Goal: Answer question/provide support

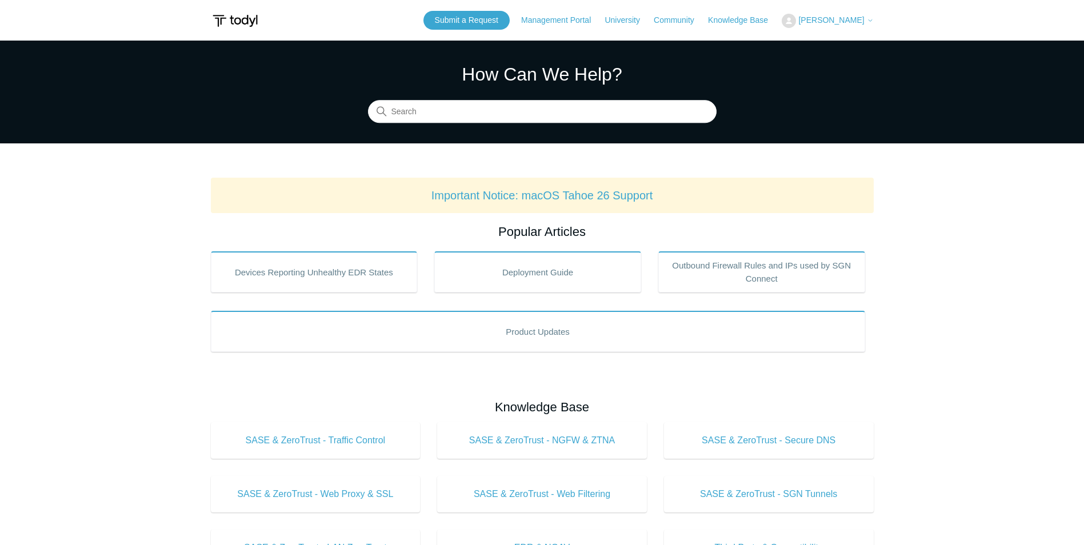
click at [864, 20] on span "[PERSON_NAME]" at bounding box center [831, 19] width 66 height 9
click at [874, 49] on link "My Support Requests" at bounding box center [837, 45] width 111 height 20
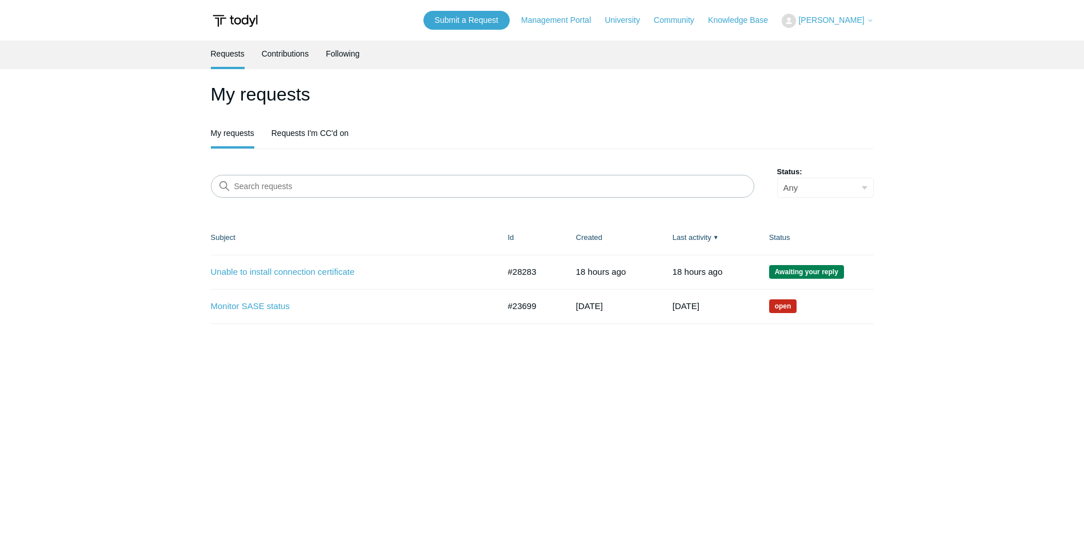
click at [813, 408] on main "Requests Contributions Following My requests My requests Requests I'm CC'd on S…" at bounding box center [542, 286] width 1084 height 491
click at [267, 307] on link "Monitor SASE status" at bounding box center [346, 306] width 271 height 13
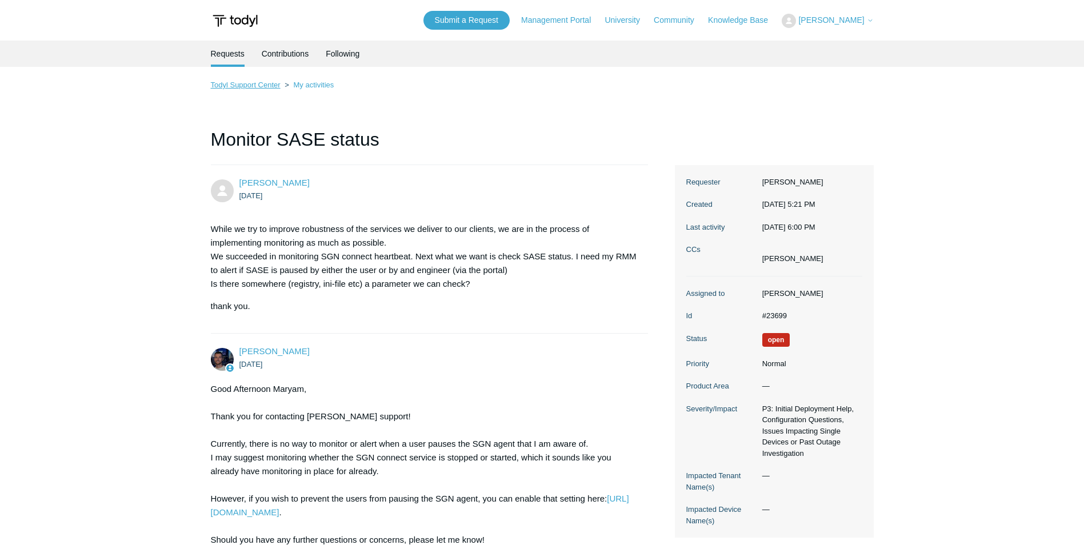
click at [245, 85] on link "Todyl Support Center" at bounding box center [246, 85] width 70 height 9
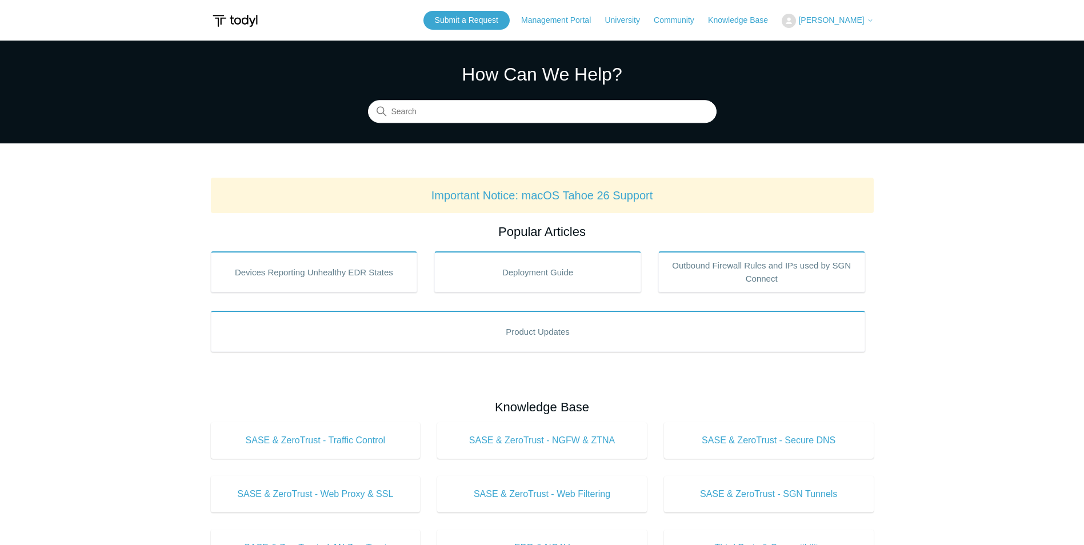
click at [859, 21] on span "[PERSON_NAME]" at bounding box center [831, 19] width 66 height 9
click at [831, 49] on link "My Support Requests" at bounding box center [837, 45] width 111 height 20
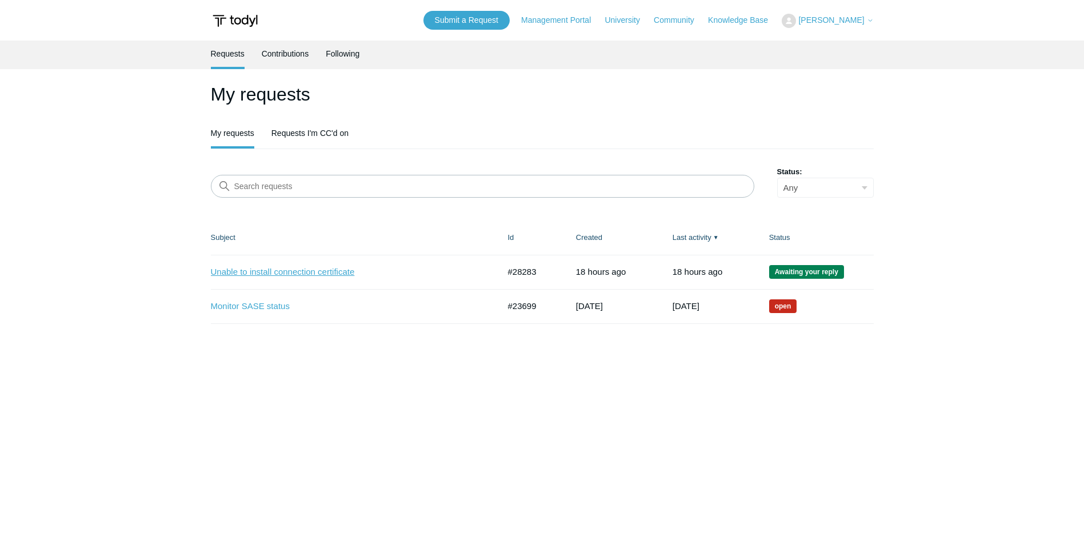
click at [286, 274] on link "Unable to install connection certificate" at bounding box center [346, 272] width 271 height 13
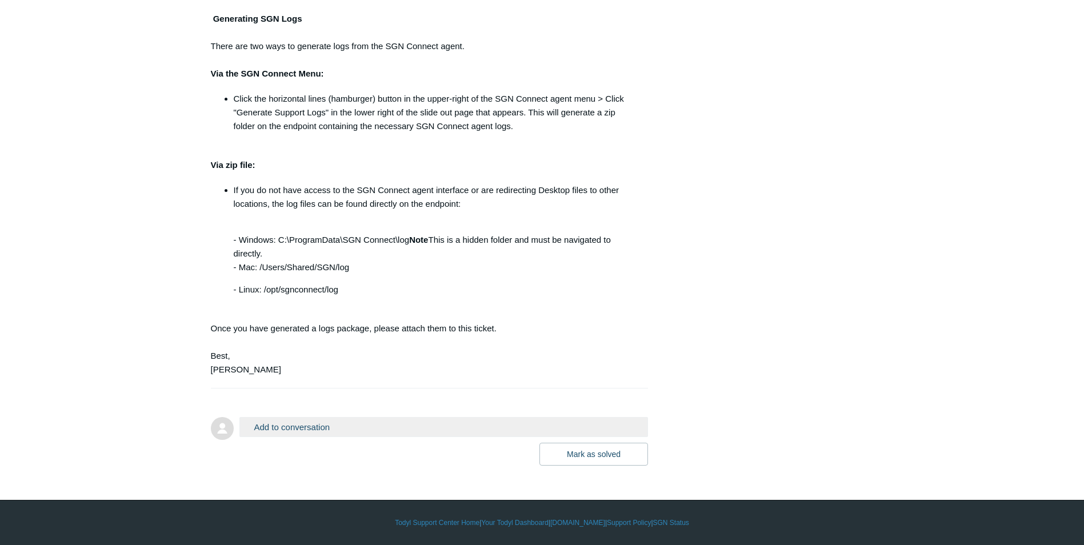
scroll to position [809, 0]
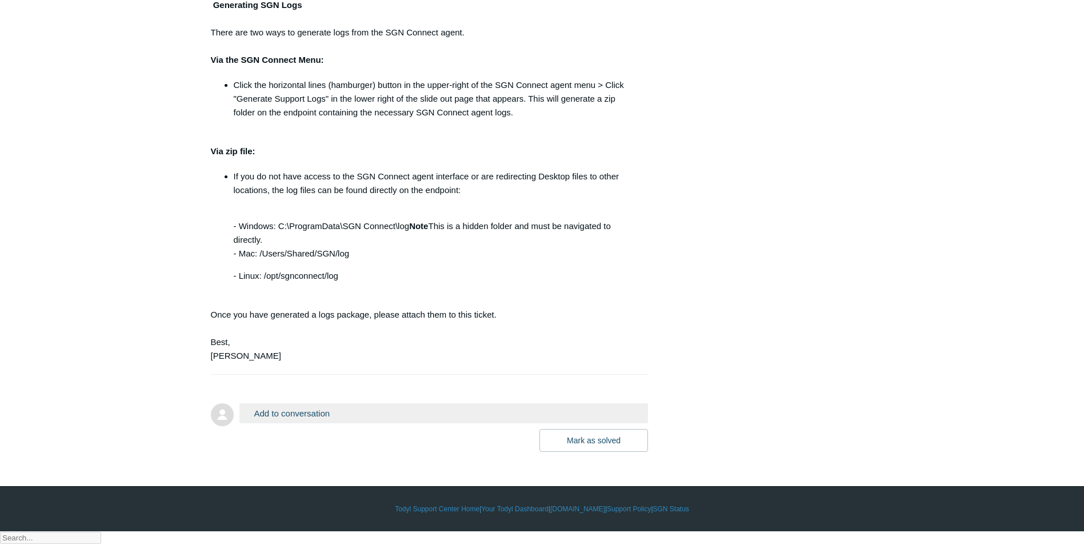
click at [339, 423] on button "Add to conversation" at bounding box center [443, 413] width 409 height 20
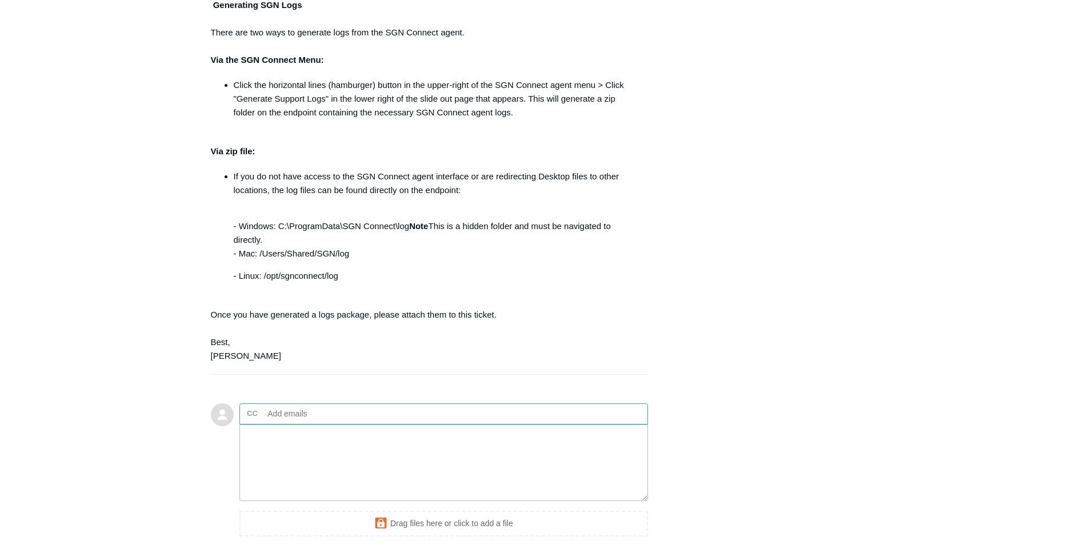
click at [311, 422] on input "text" at bounding box center [324, 413] width 123 height 17
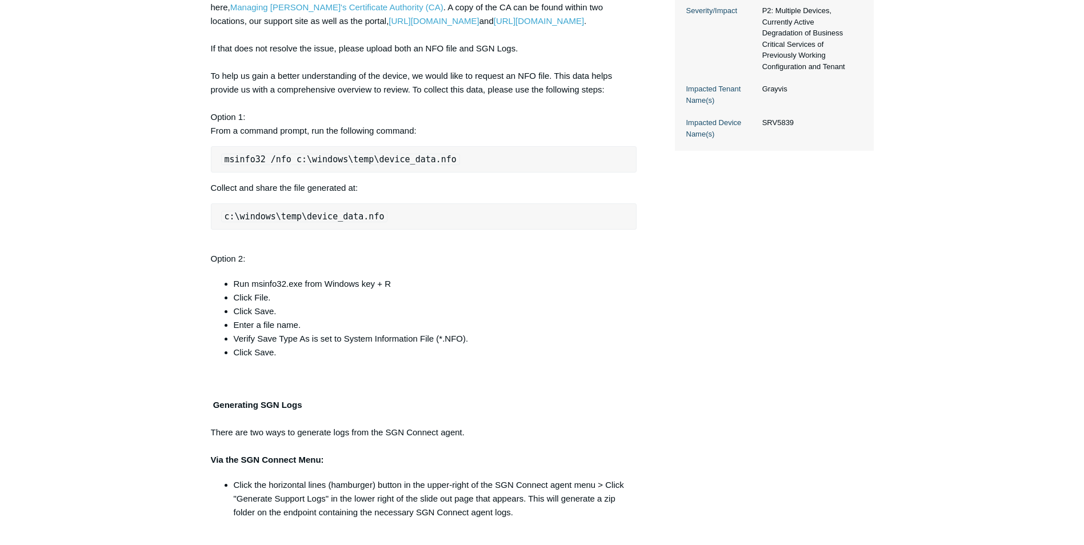
scroll to position [352, 0]
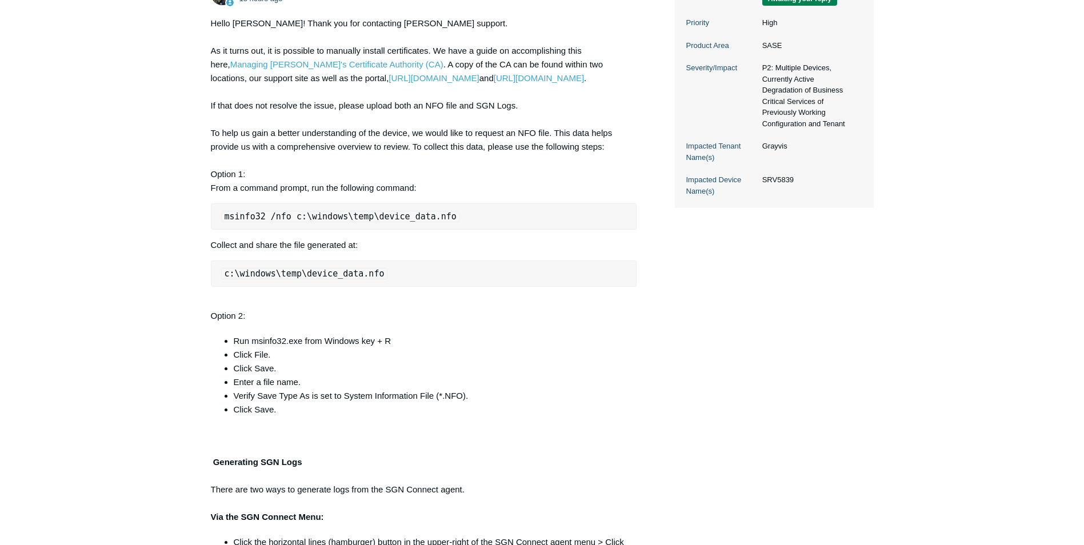
click at [291, 222] on code "msinfo32 /nfo c:\windows\temp\device_data.nfo" at bounding box center [340, 216] width 239 height 11
drag, startPoint x: 224, startPoint y: 228, endPoint x: 246, endPoint y: 232, distance: 22.6
click at [246, 222] on code "msinfo32 /nfo c:\windows\temp\device_data.nfo" at bounding box center [340, 216] width 239 height 11
drag, startPoint x: 374, startPoint y: 289, endPoint x: 331, endPoint y: 296, distance: 43.5
click at [331, 287] on pre "c:\windows\temp\device_data.nfo" at bounding box center [424, 273] width 426 height 26
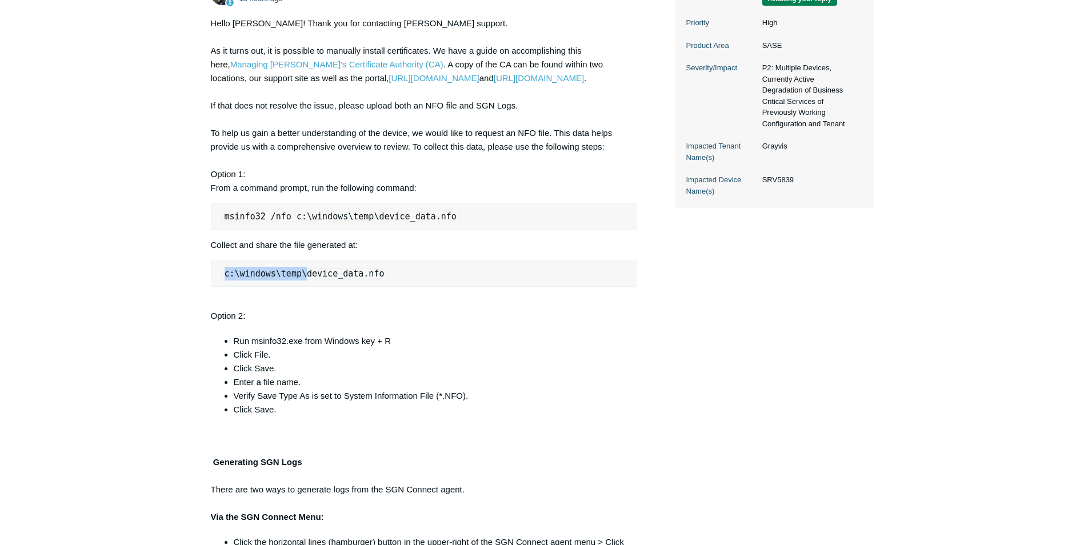
drag, startPoint x: 331, startPoint y: 296, endPoint x: 220, endPoint y: 285, distance: 110.8
click at [220, 285] on pre "c:\windows\temp\device_data.nfo" at bounding box center [424, 273] width 426 height 26
drag, startPoint x: 435, startPoint y: 232, endPoint x: 290, endPoint y: 233, distance: 145.7
click at [290, 222] on code "msinfo32 /nfo c:\windows\temp\device_data.nfo" at bounding box center [340, 216] width 239 height 11
drag, startPoint x: 532, startPoint y: 328, endPoint x: 356, endPoint y: 271, distance: 185.0
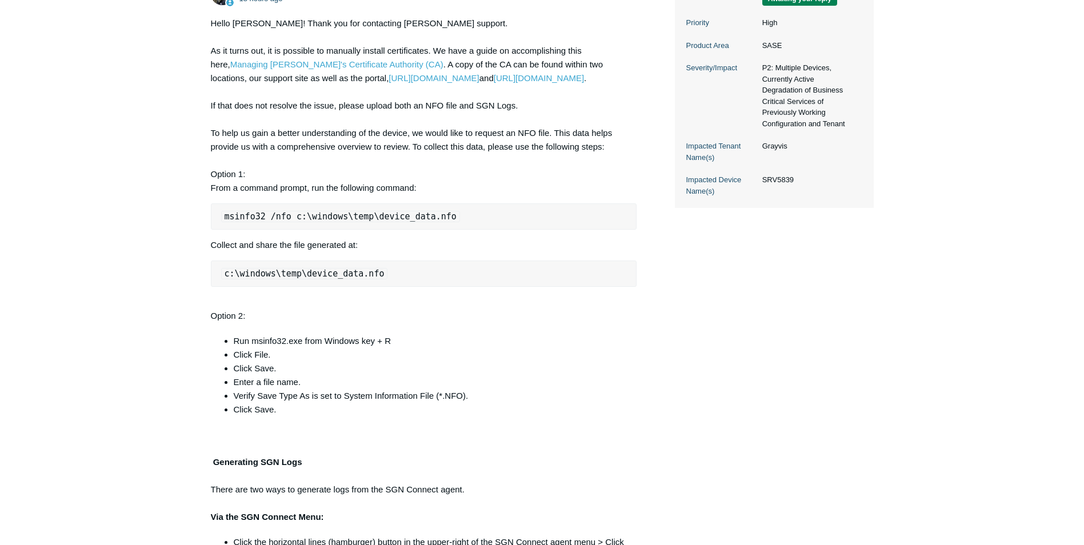
click at [527, 327] on div "Hello Maryam! Thank you for contacting Todyl support. As it turns out, it is po…" at bounding box center [424, 418] width 426 height 803
drag, startPoint x: 224, startPoint y: 231, endPoint x: 447, endPoint y: 234, distance: 223.4
click at [447, 230] on pre "msinfo32 /nfo c:\windows\temp\device_data.nfo" at bounding box center [424, 216] width 426 height 26
copy code "msinfo32 /nfo c:\windows\temp\device_data.nfo"
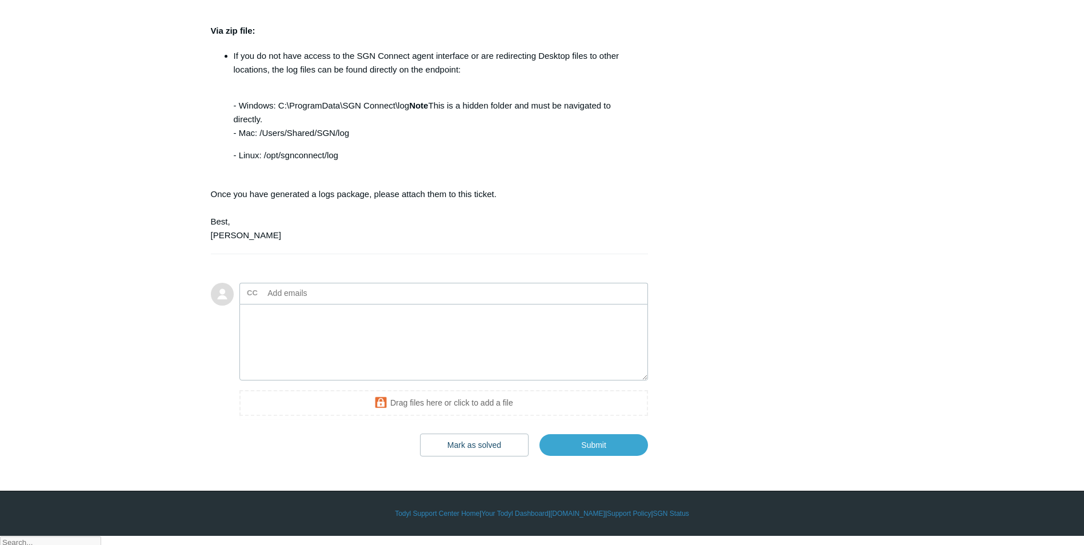
scroll to position [934, 0]
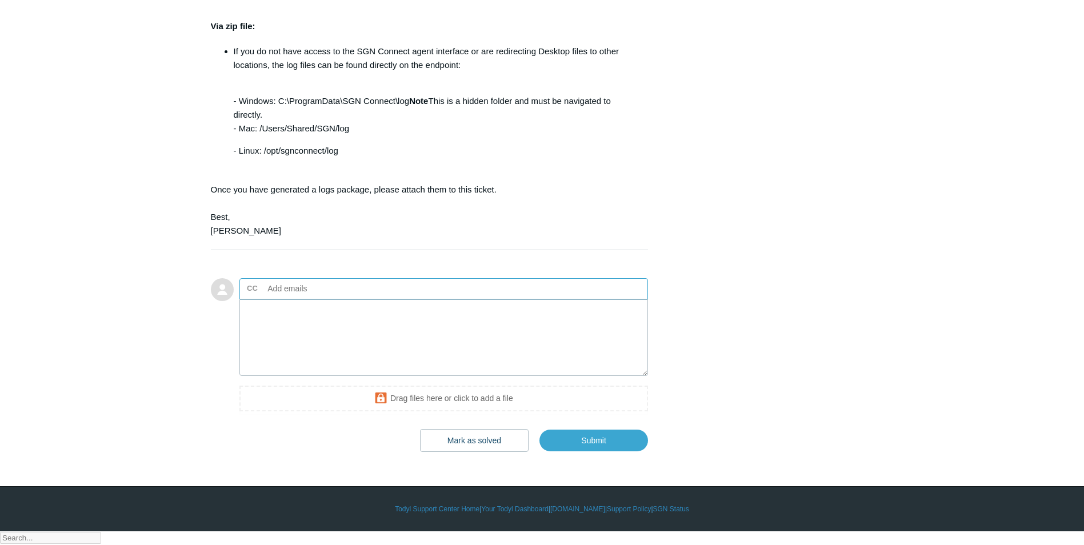
click at [264, 297] on input "text" at bounding box center [324, 288] width 123 height 17
click at [284, 297] on input "text" at bounding box center [324, 288] width 123 height 17
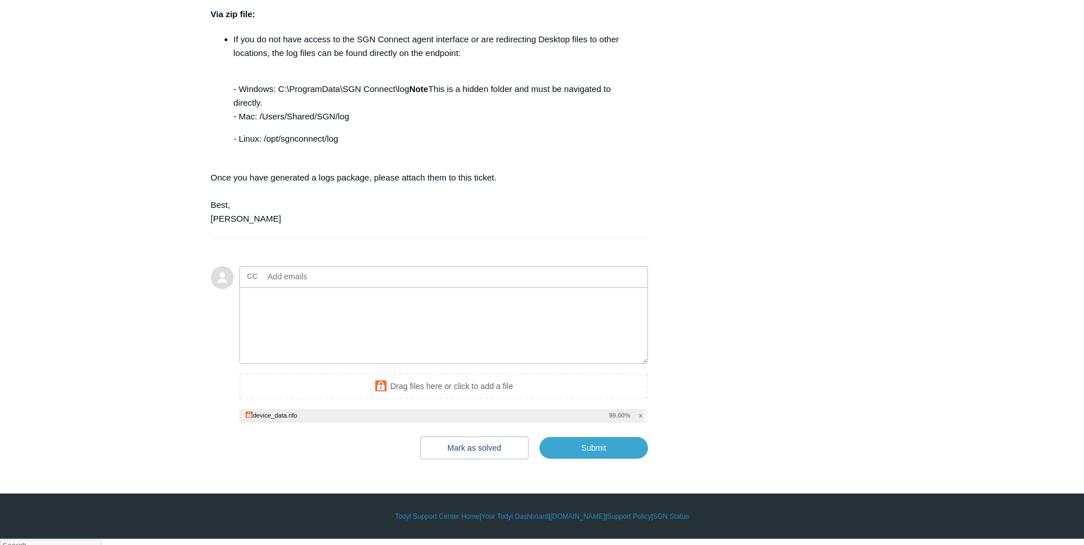
scroll to position [953, 0]
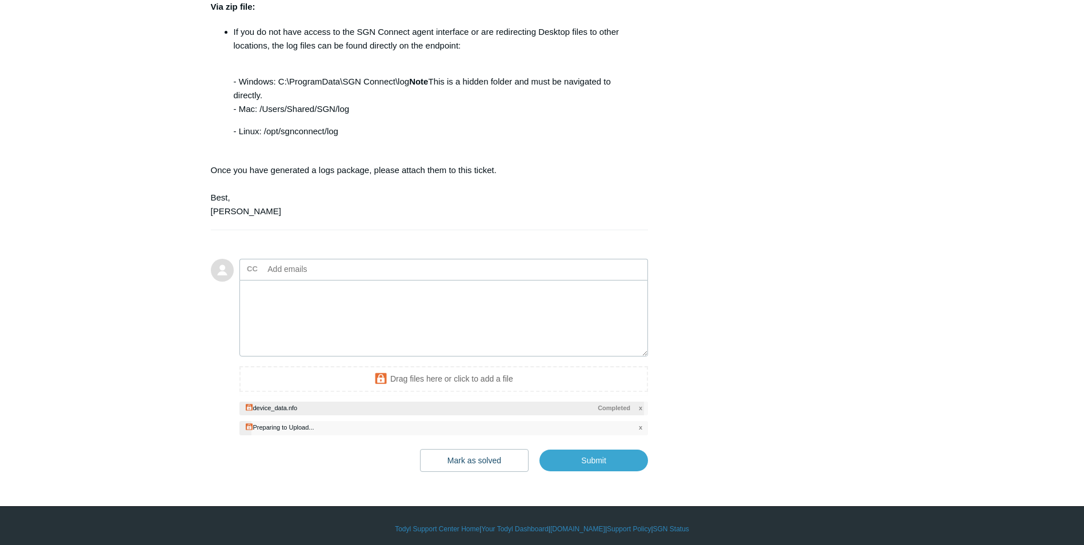
click at [278, 431] on div "Preparing to Upload..." at bounding box center [283, 427] width 61 height 7
click at [639, 432] on span "x" at bounding box center [640, 428] width 3 height 10
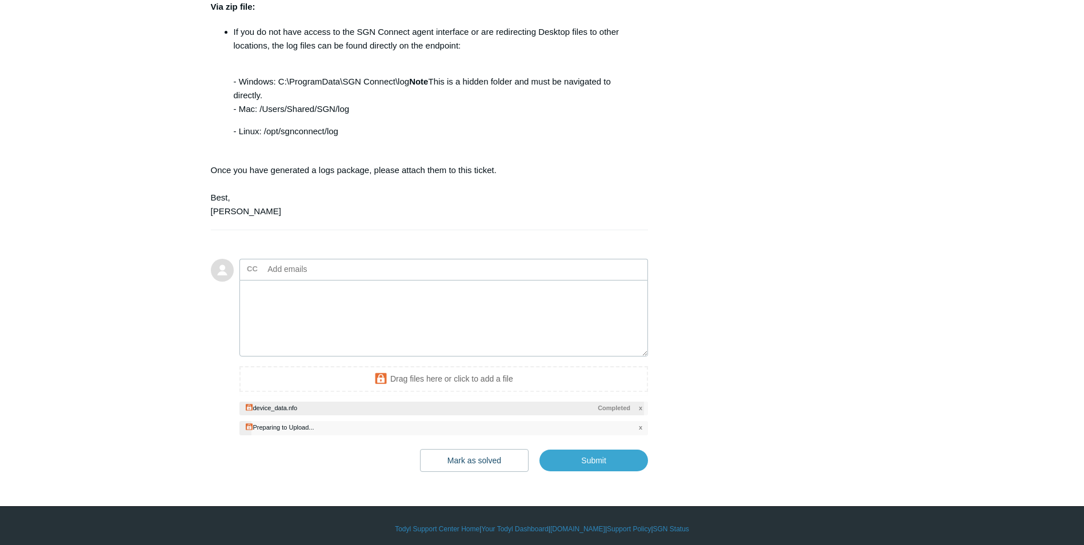
click at [641, 432] on span "x" at bounding box center [640, 428] width 3 height 10
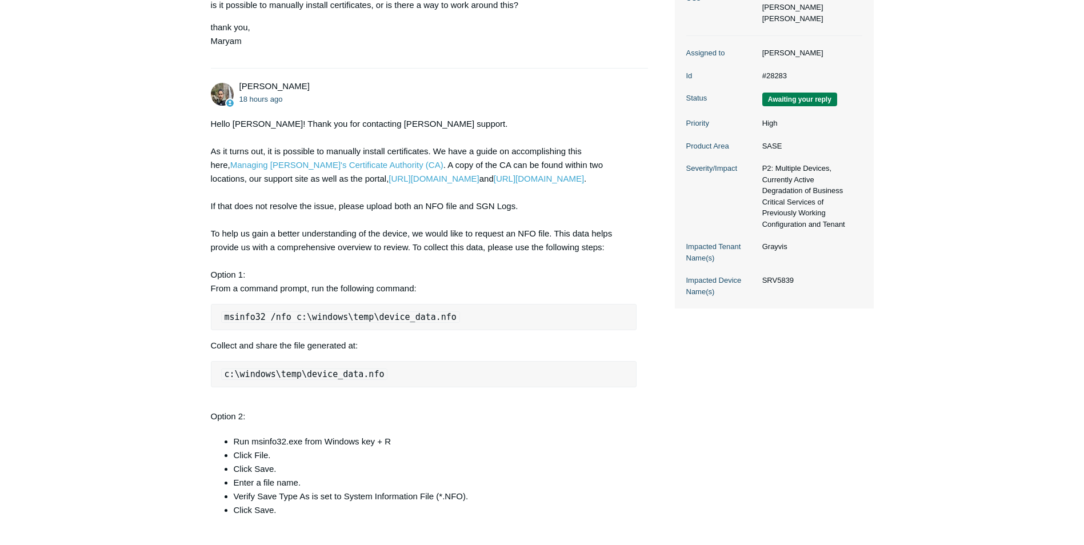
scroll to position [211, 0]
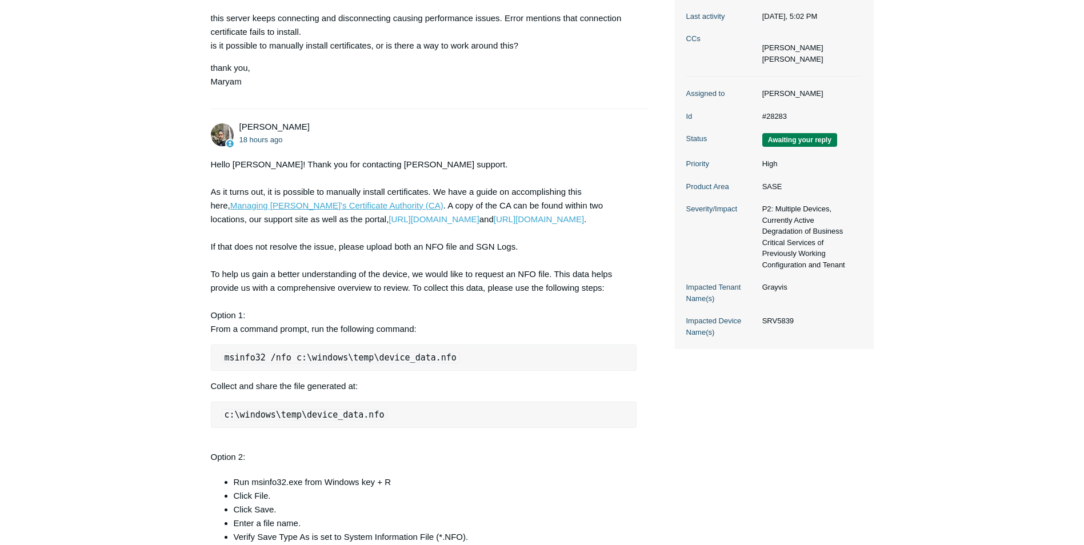
click at [359, 208] on link "Managing Todyl's Certificate Authority (CA)" at bounding box center [336, 205] width 213 height 10
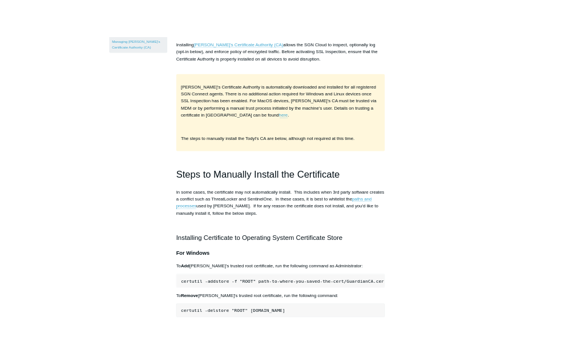
scroll to position [228, 0]
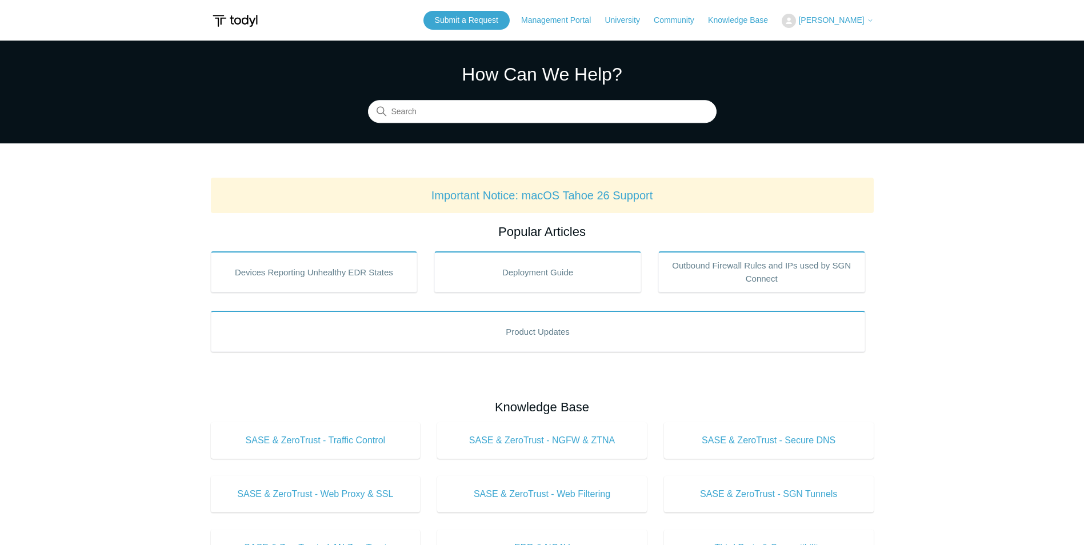
click at [828, 23] on span "[PERSON_NAME]" at bounding box center [831, 19] width 66 height 9
click at [833, 46] on link "My Support Requests" at bounding box center [837, 45] width 111 height 20
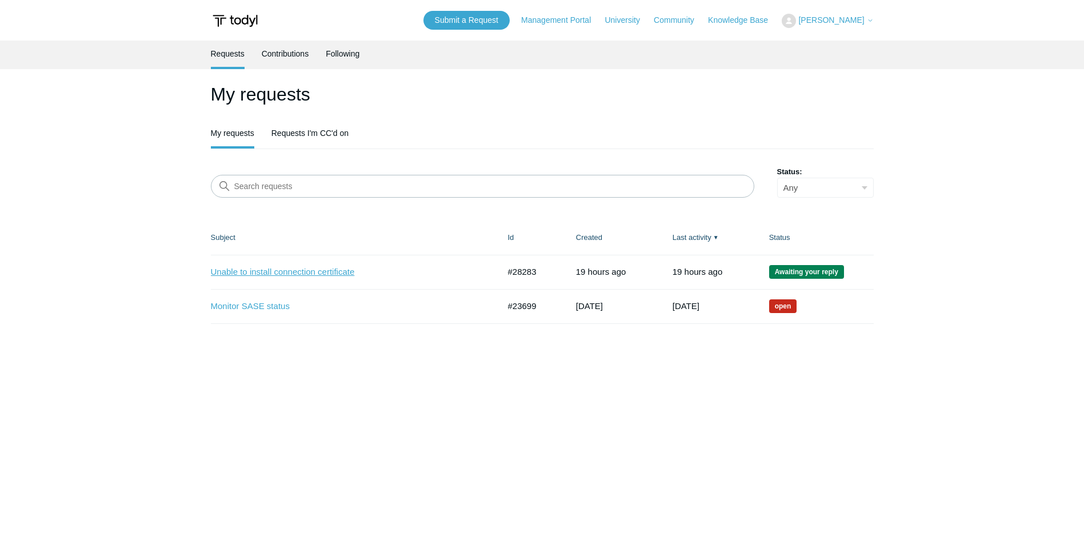
click at [299, 271] on link "Unable to install connection certificate" at bounding box center [346, 272] width 271 height 13
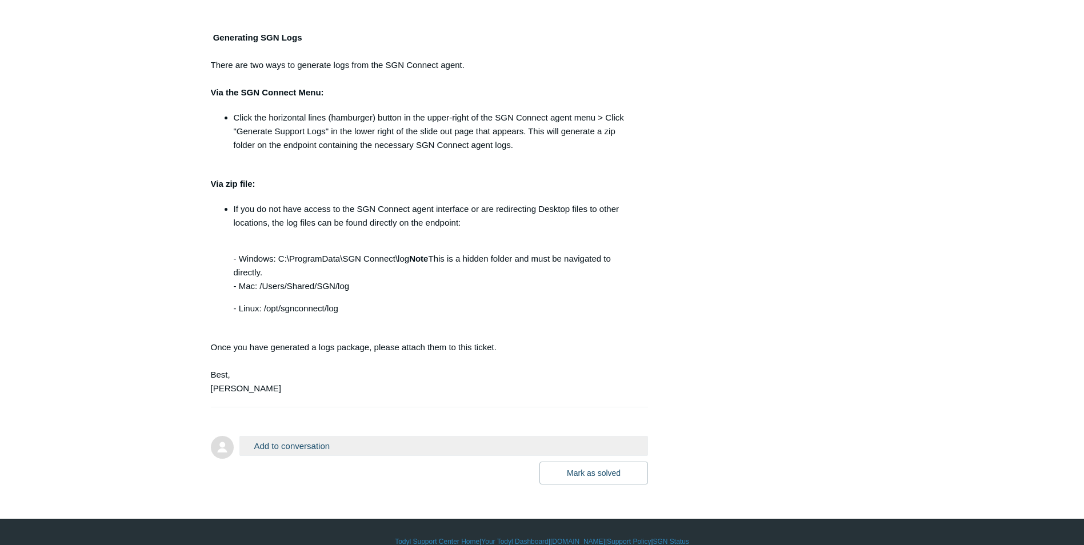
scroll to position [800, 0]
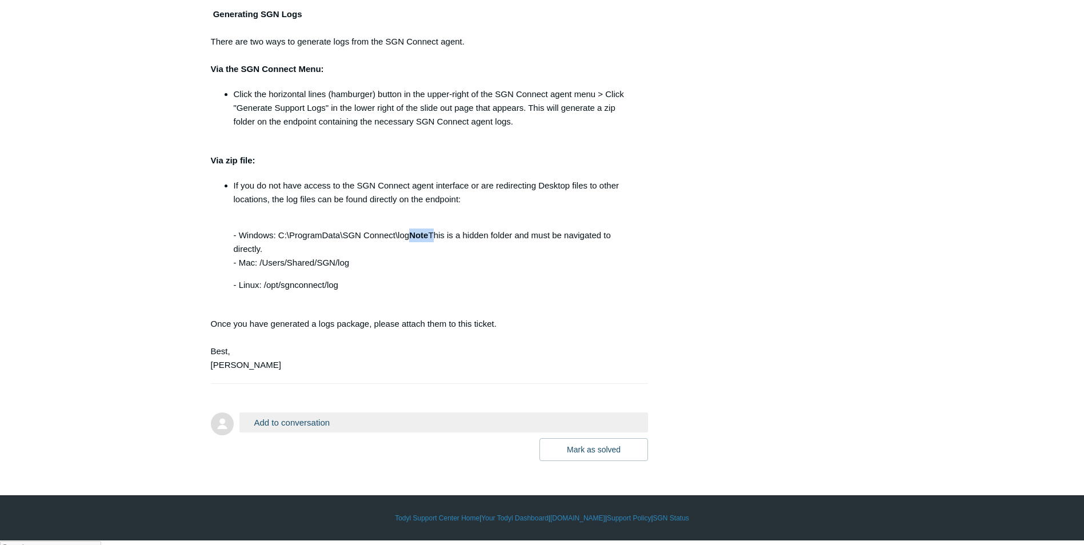
drag, startPoint x: 409, startPoint y: 248, endPoint x: 432, endPoint y: 248, distance: 22.8
click at [432, 248] on p "- Windows: C:\ProgramData\SGN Connect\log Note This is a hidden folder and must…" at bounding box center [435, 242] width 403 height 55
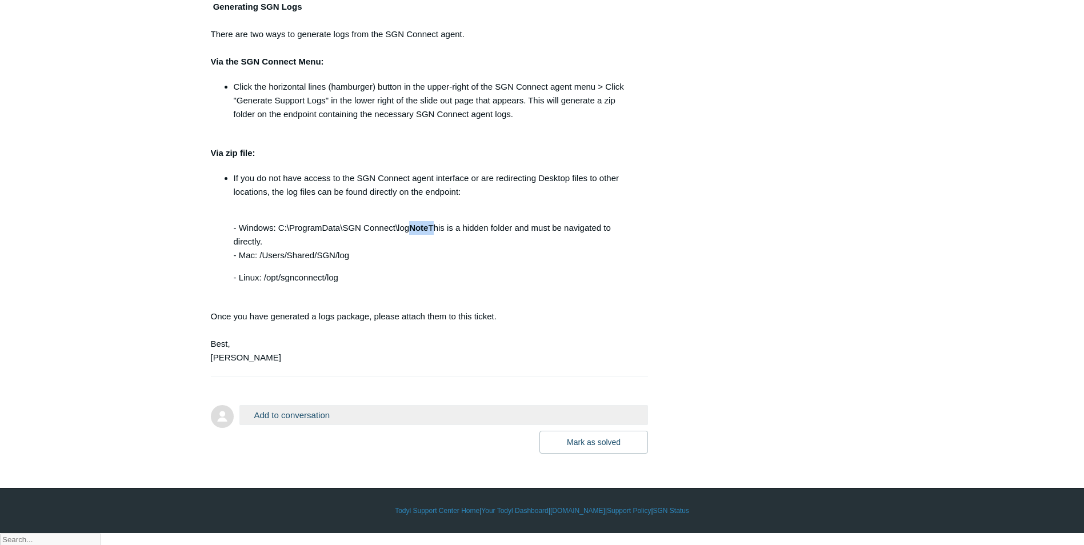
scroll to position [809, 0]
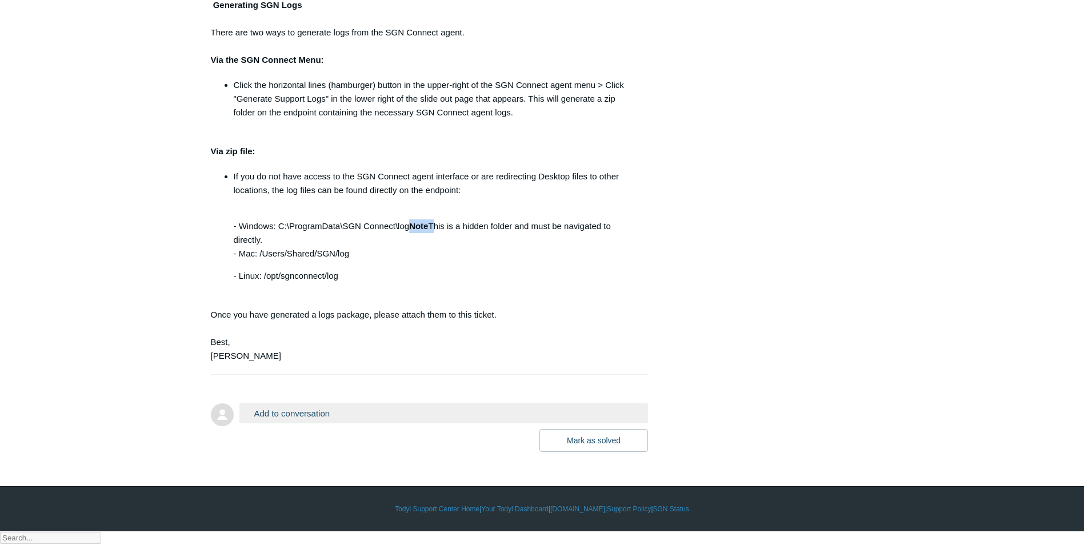
click at [381, 423] on button "Add to conversation" at bounding box center [443, 413] width 409 height 20
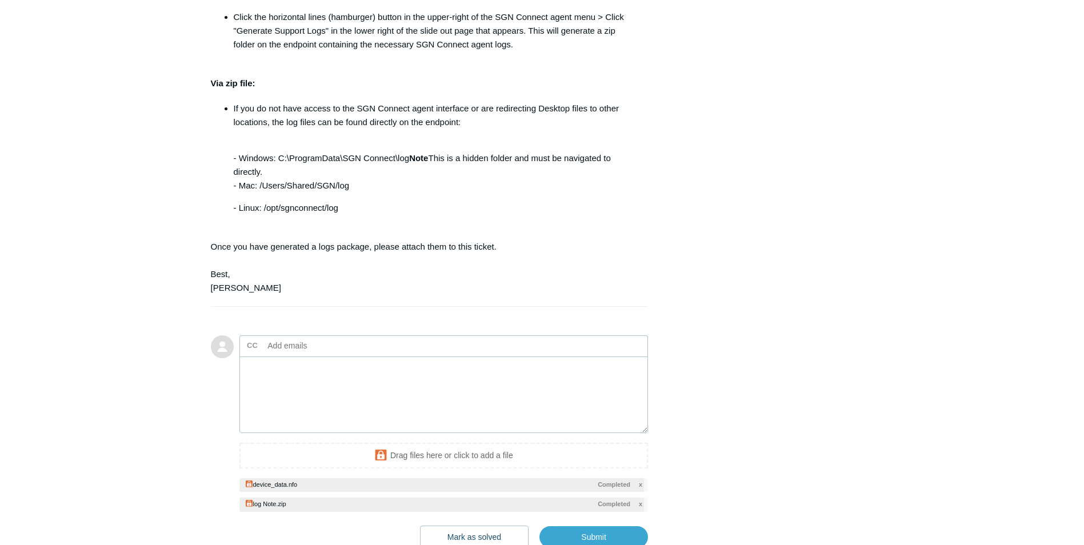
scroll to position [820, 0]
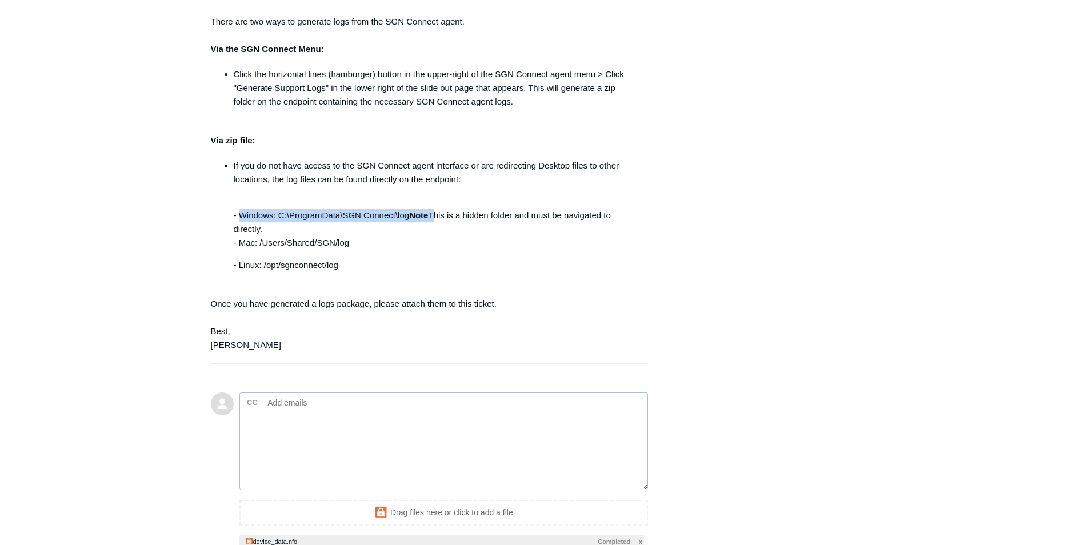
drag, startPoint x: 239, startPoint y: 228, endPoint x: 432, endPoint y: 222, distance: 192.6
click at [432, 222] on p "- Windows: C:\ProgramData\SGN Connect\log Note This is a hidden folder and must…" at bounding box center [435, 222] width 403 height 55
copy p "Windows: C:\ProgramData\SGN Connect\log Note"
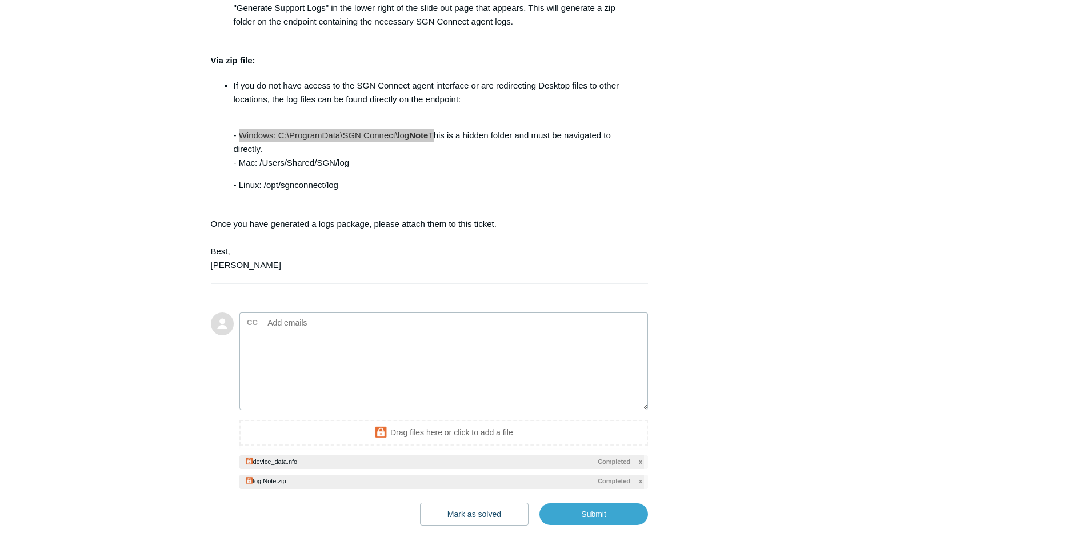
scroll to position [973, 0]
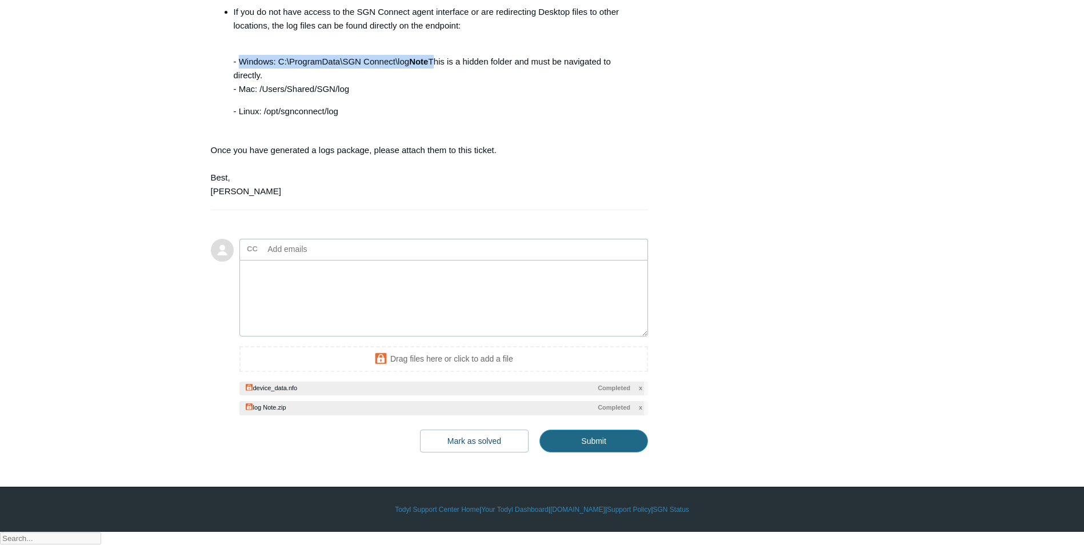
click at [600, 452] on input "Submit" at bounding box center [593, 441] width 109 height 23
type textarea "This ticket includes a secure attachment. Use this link to access the attached …"
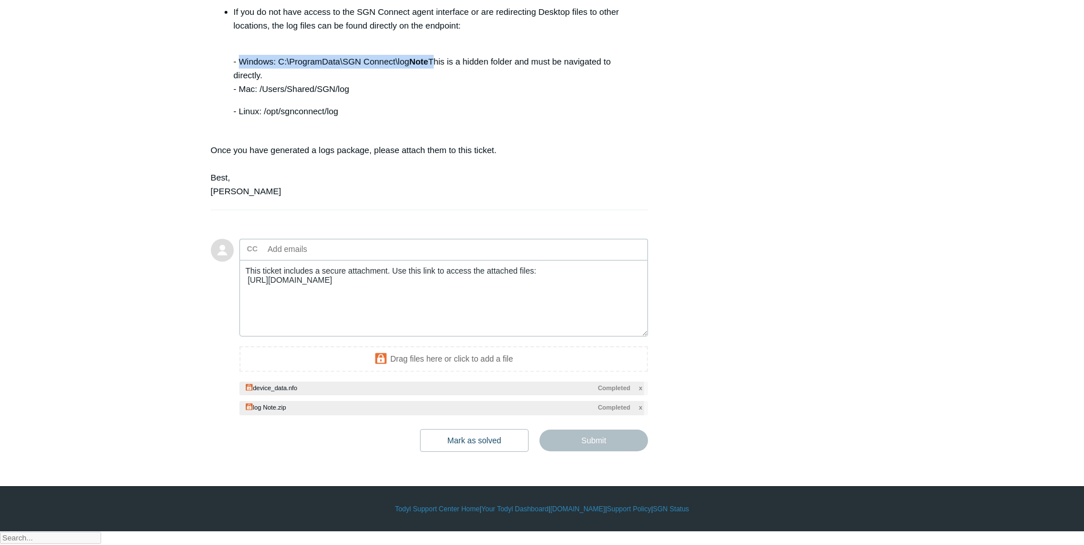
type input "maryam@trotsit.nl"
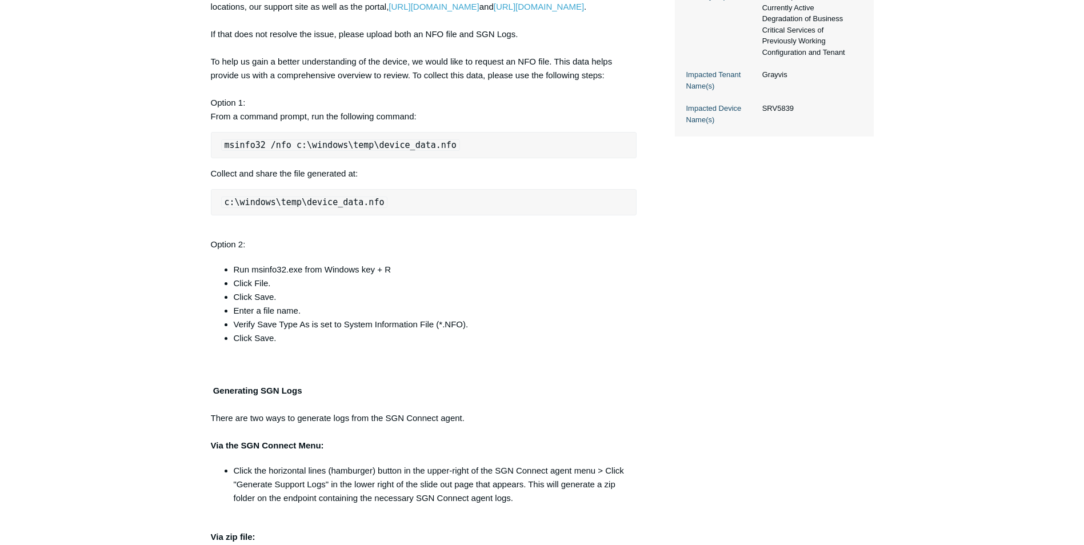
scroll to position [427, 0]
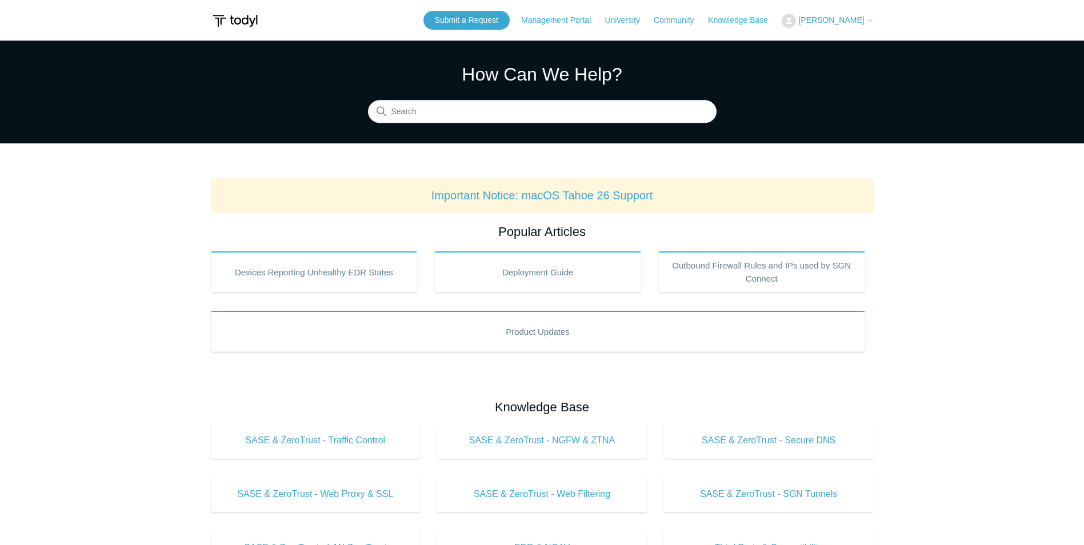
click at [845, 19] on span "[PERSON_NAME]" at bounding box center [831, 19] width 66 height 9
click at [850, 47] on link "My Support Requests" at bounding box center [837, 45] width 111 height 20
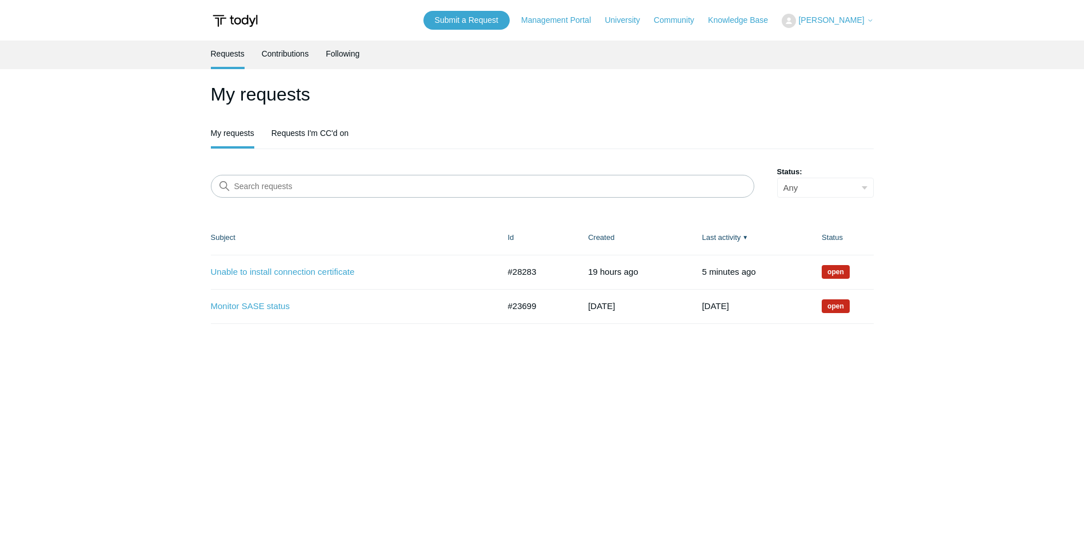
click at [956, 161] on main "Requests Contributions Following My requests My requests Requests I'm CC'd on S…" at bounding box center [542, 286] width 1084 height 491
click at [294, 270] on link "Unable to install connection certificate" at bounding box center [346, 272] width 271 height 13
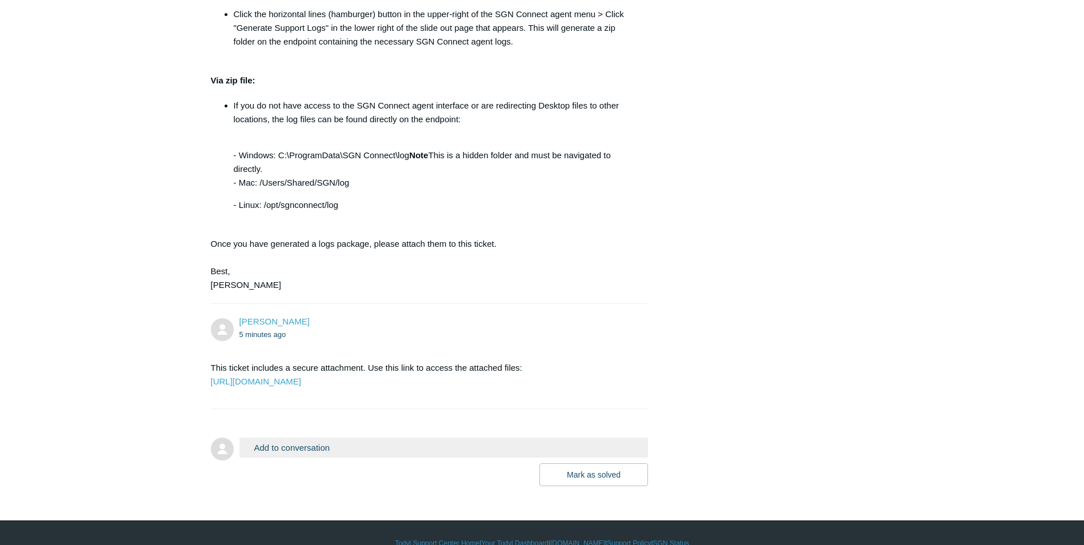
scroll to position [941, 0]
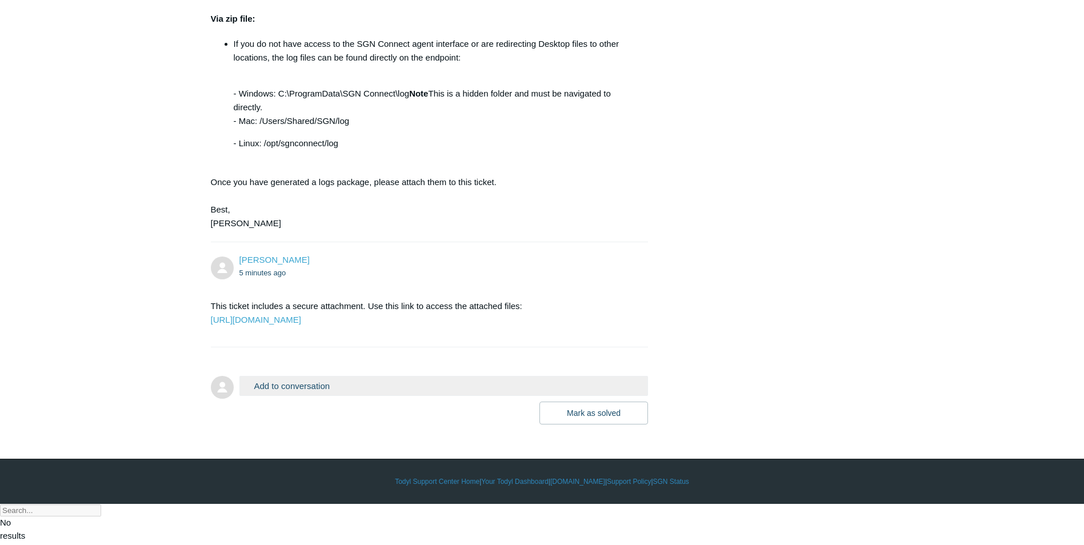
click at [307, 396] on button "Add to conversation" at bounding box center [443, 386] width 409 height 20
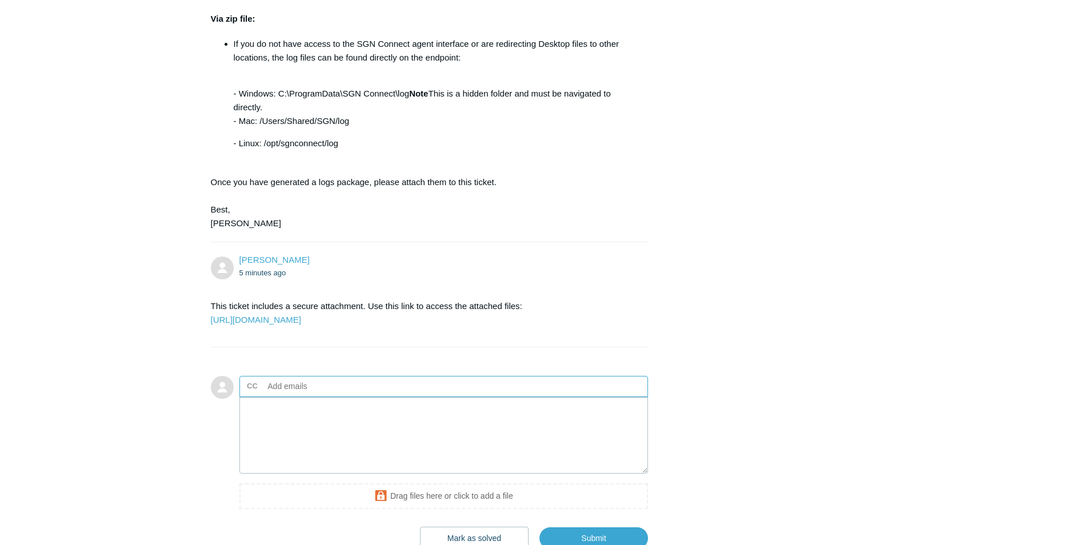
click at [362, 395] on input "text" at bounding box center [324, 386] width 123 height 17
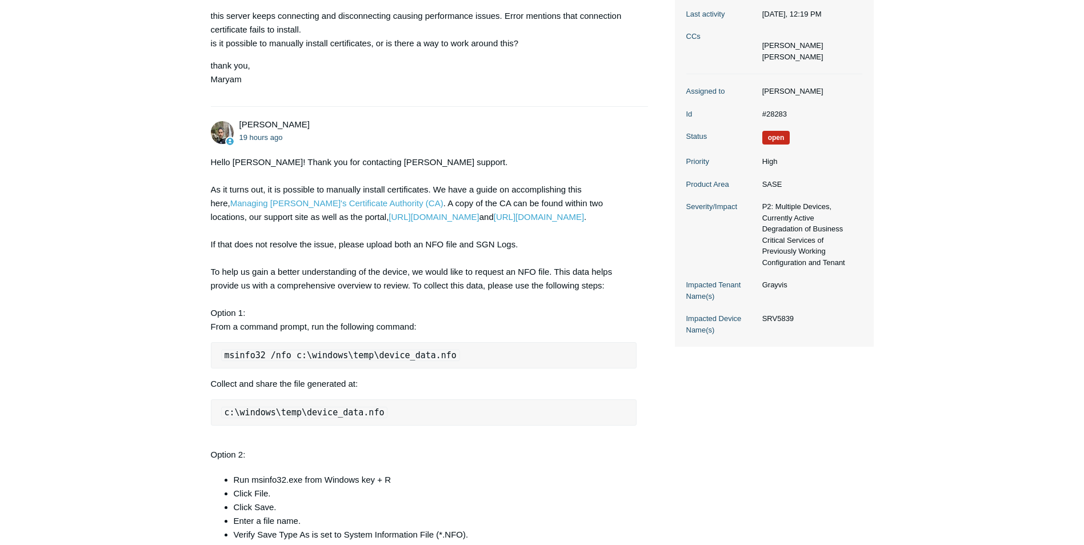
scroll to position [210, 0]
